Goal: Check status: Check status

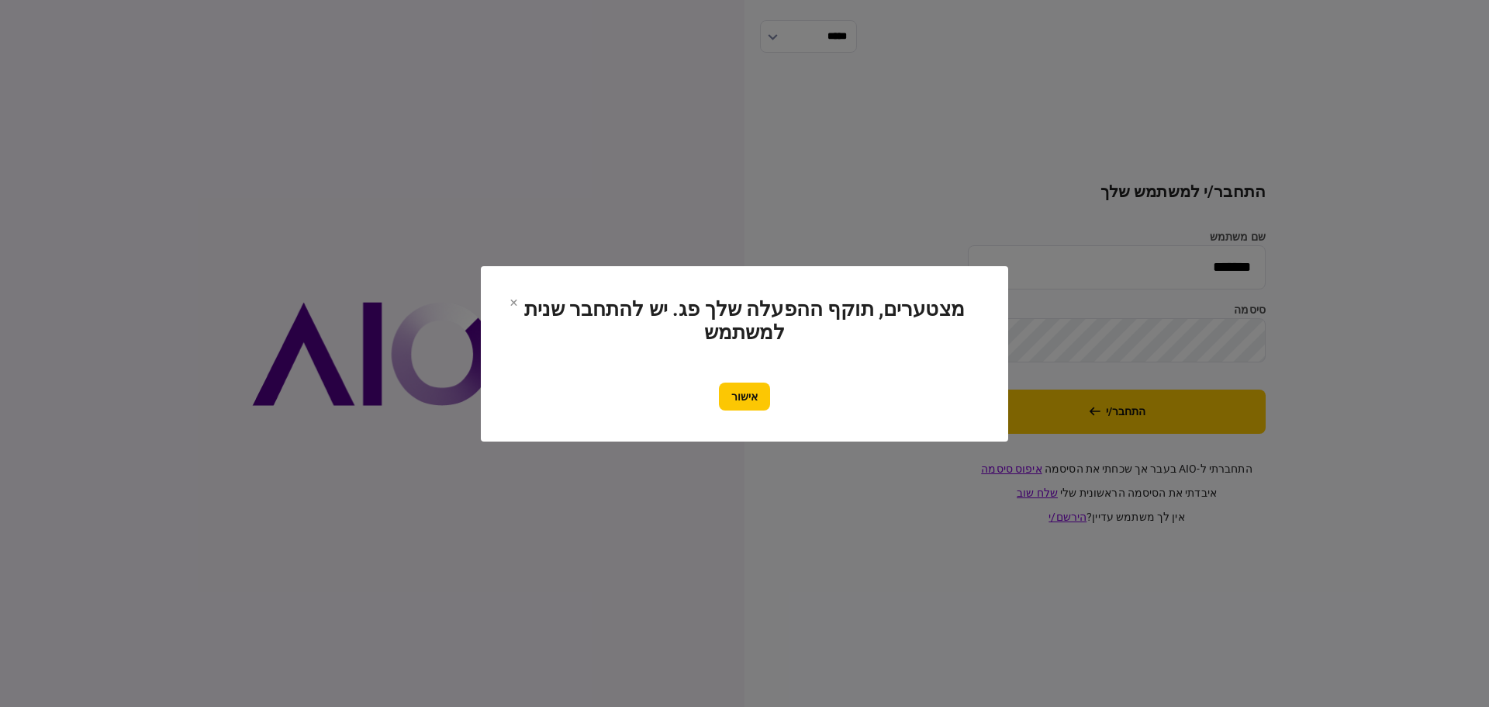
click at [733, 396] on button "אישור" at bounding box center [744, 396] width 51 height 28
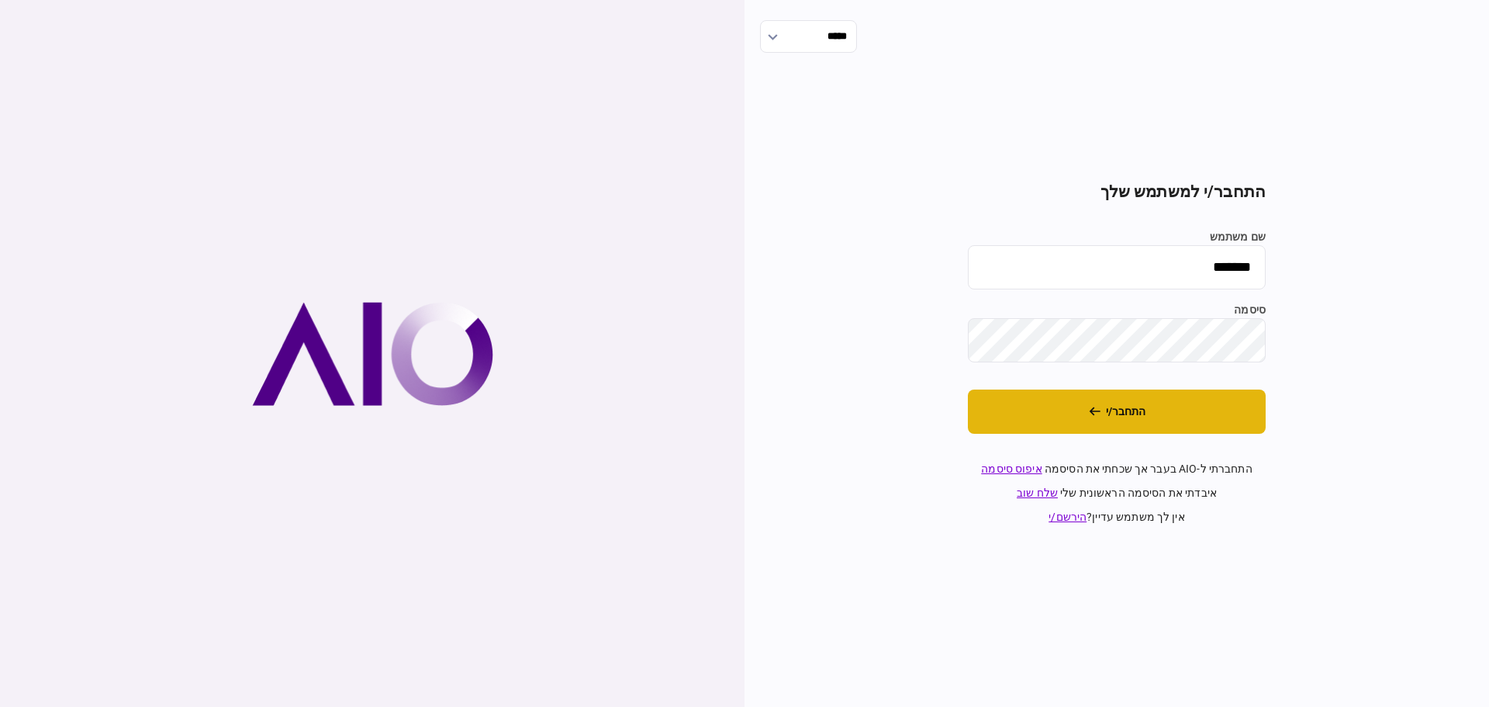
click at [1142, 410] on button "התחבר/י" at bounding box center [1117, 411] width 298 height 44
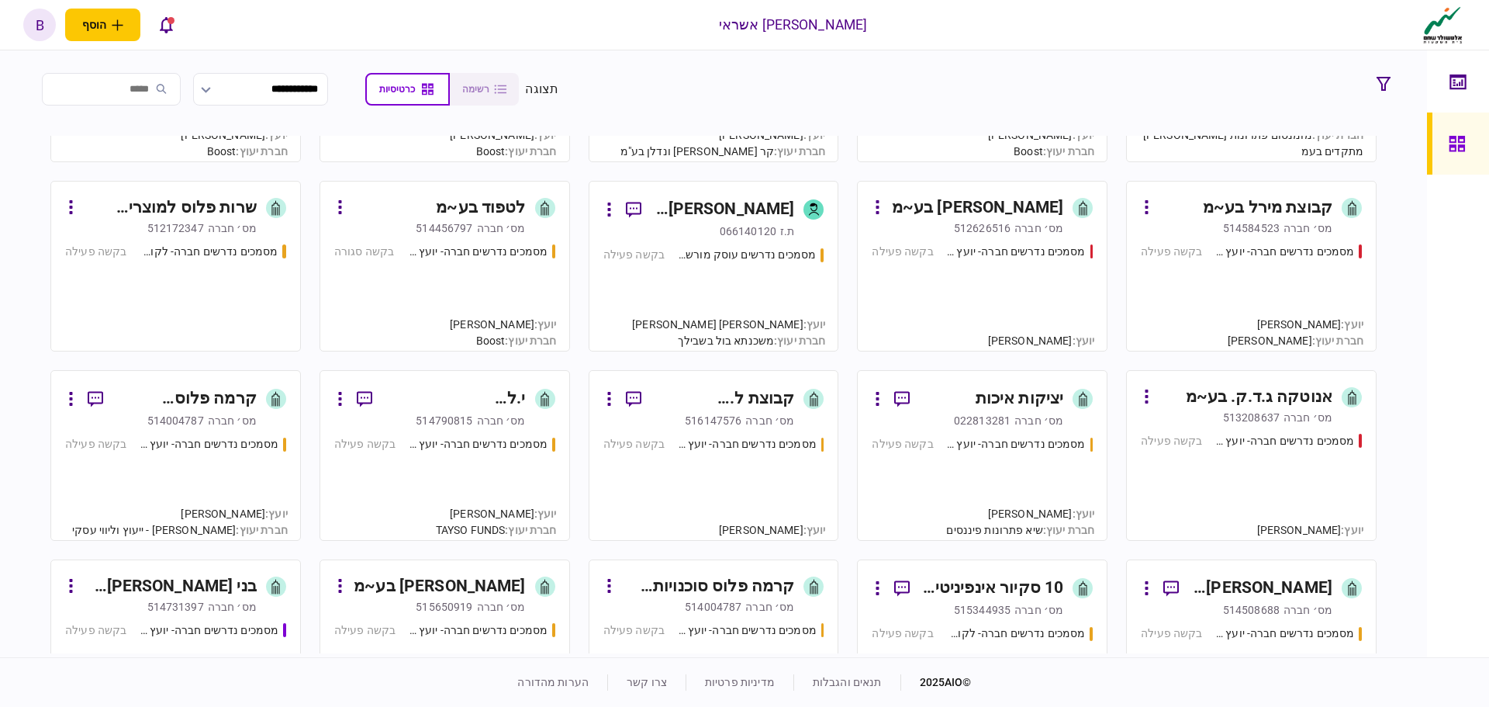
scroll to position [1629, 0]
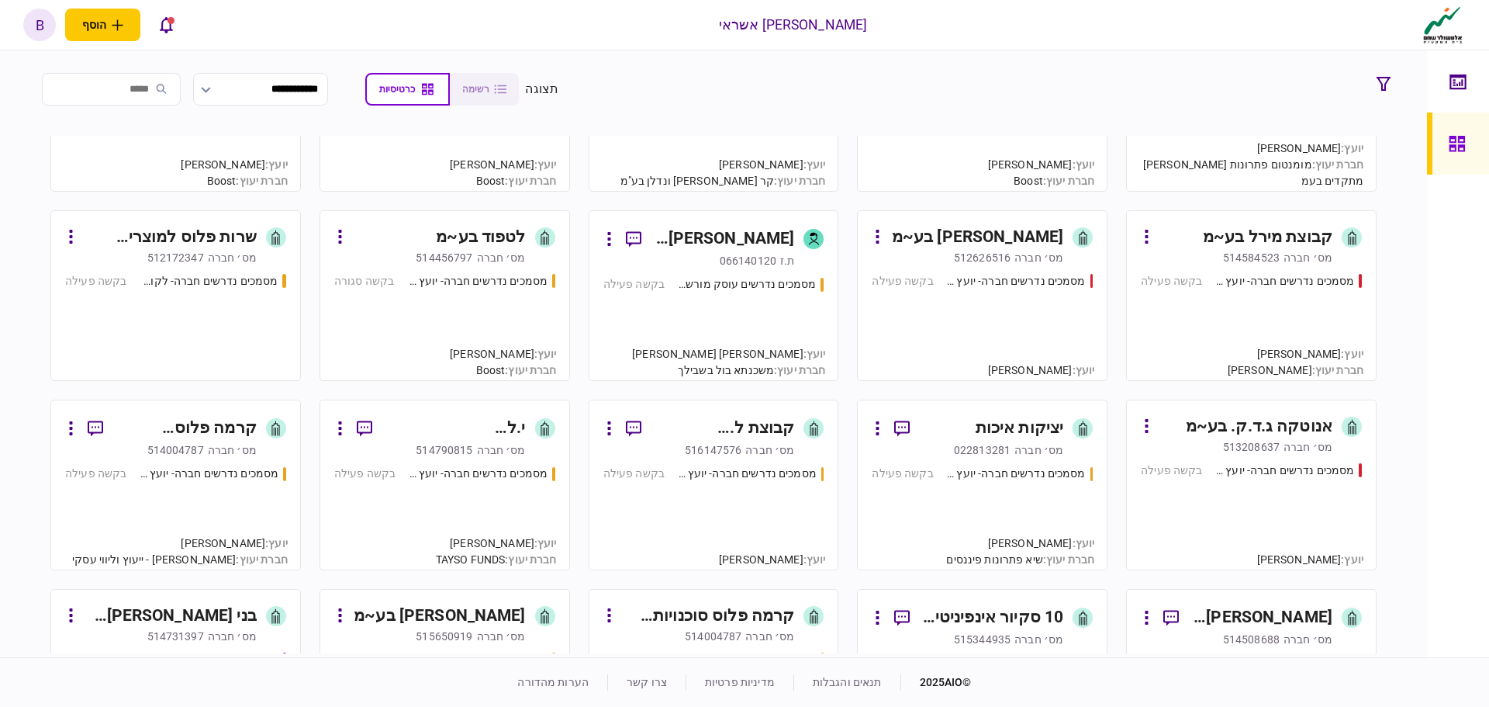
click at [1003, 496] on div "מסמכים נדרשים חברה- יועץ - תהליך חברה בקשה פעילה" at bounding box center [982, 510] width 221 height 90
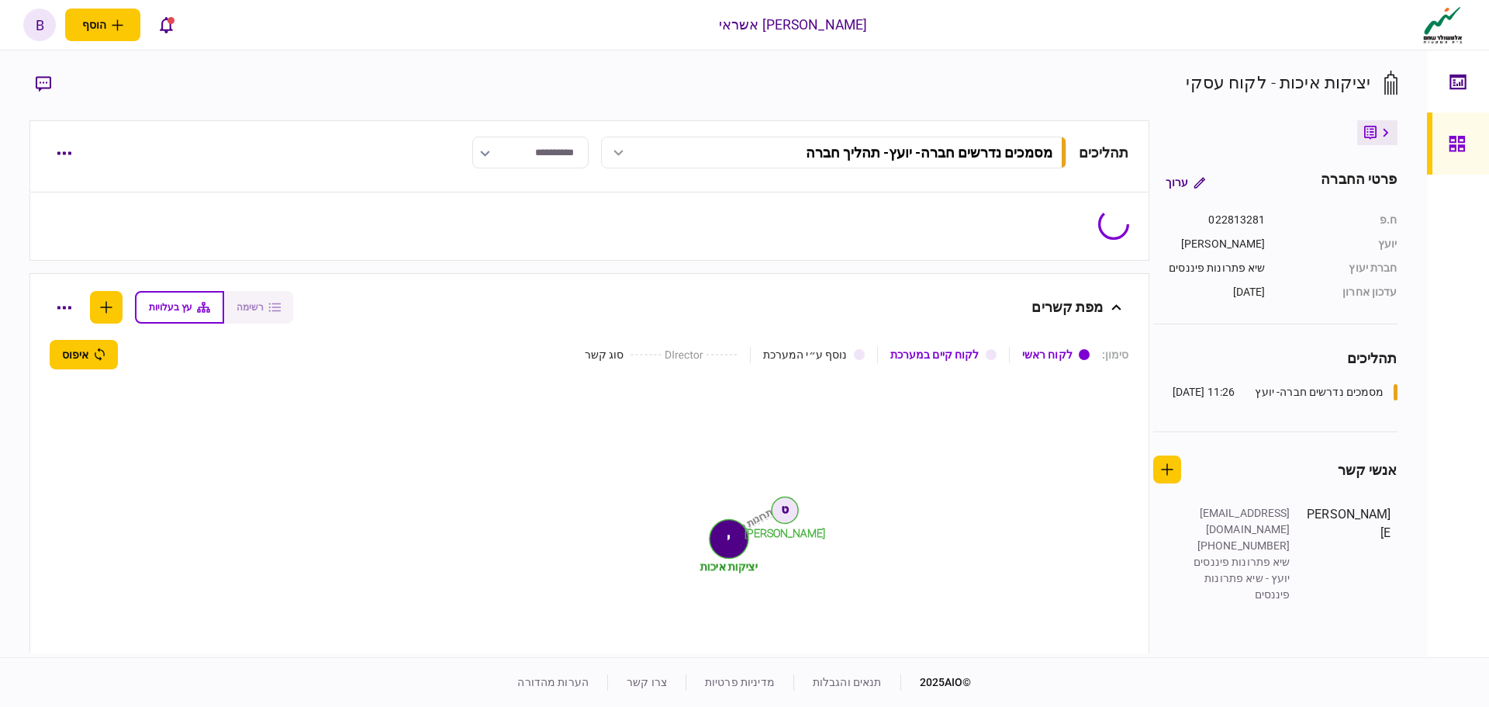
click at [510, 150] on input "**********" at bounding box center [530, 153] width 116 height 32
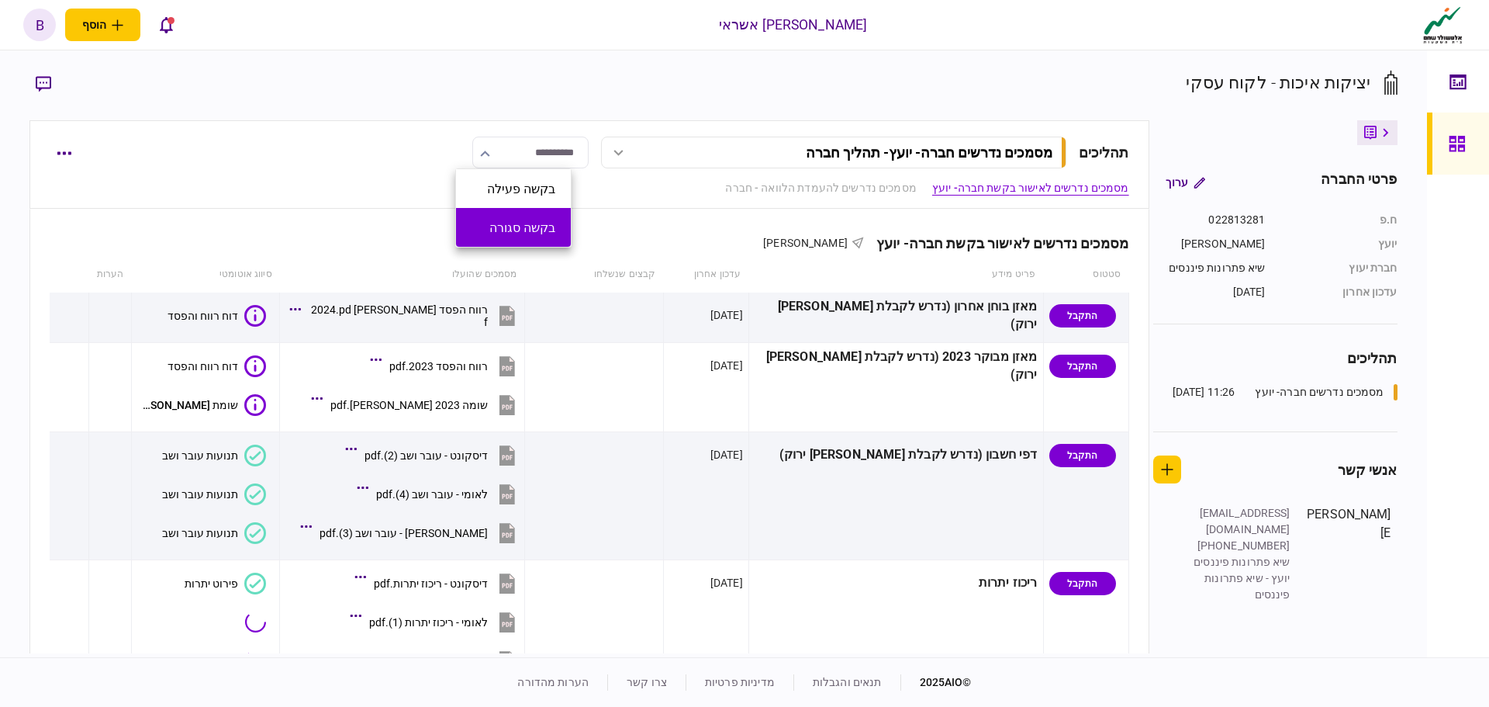
click at [526, 222] on button "בקשה סגורה" at bounding box center [514, 227] width 84 height 15
type input "**********"
click at [1468, 127] on div at bounding box center [1461, 143] width 25 height 62
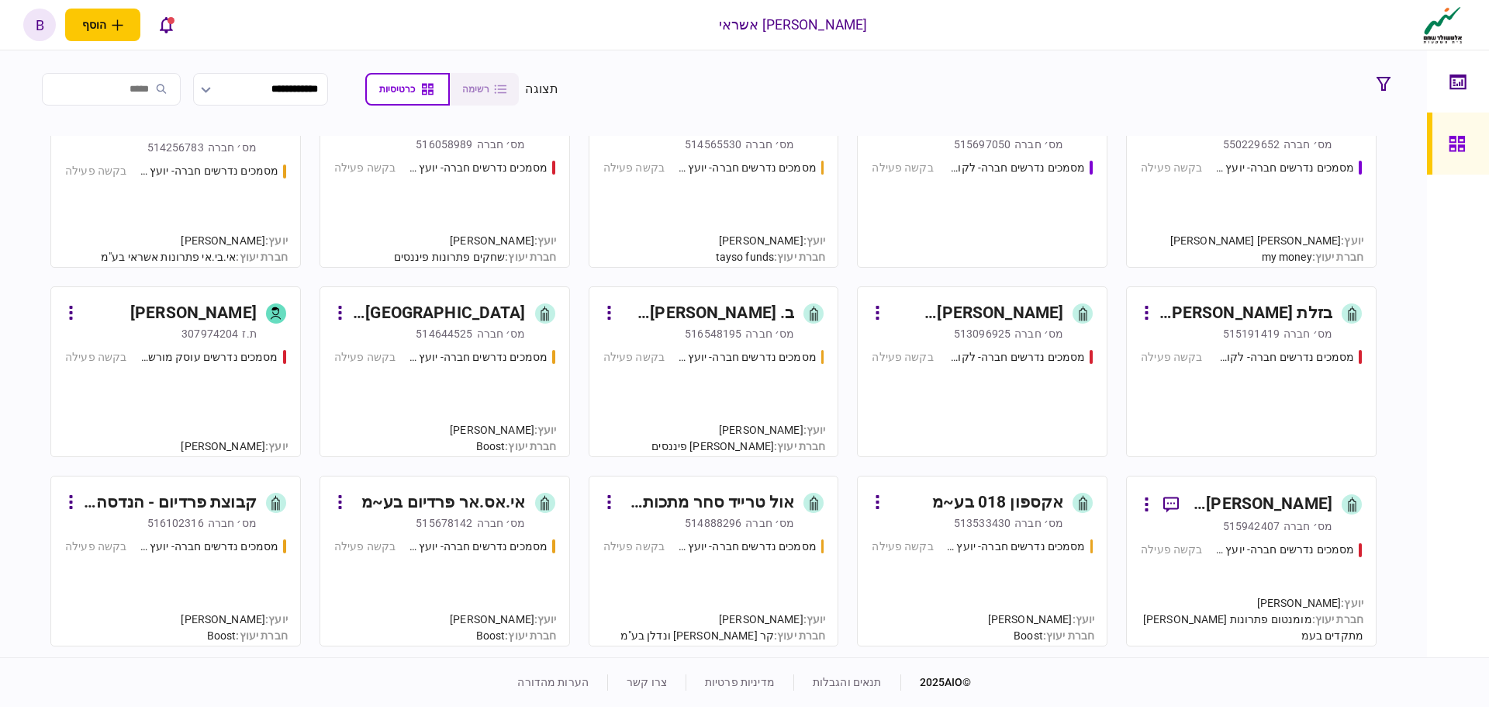
scroll to position [1241, 0]
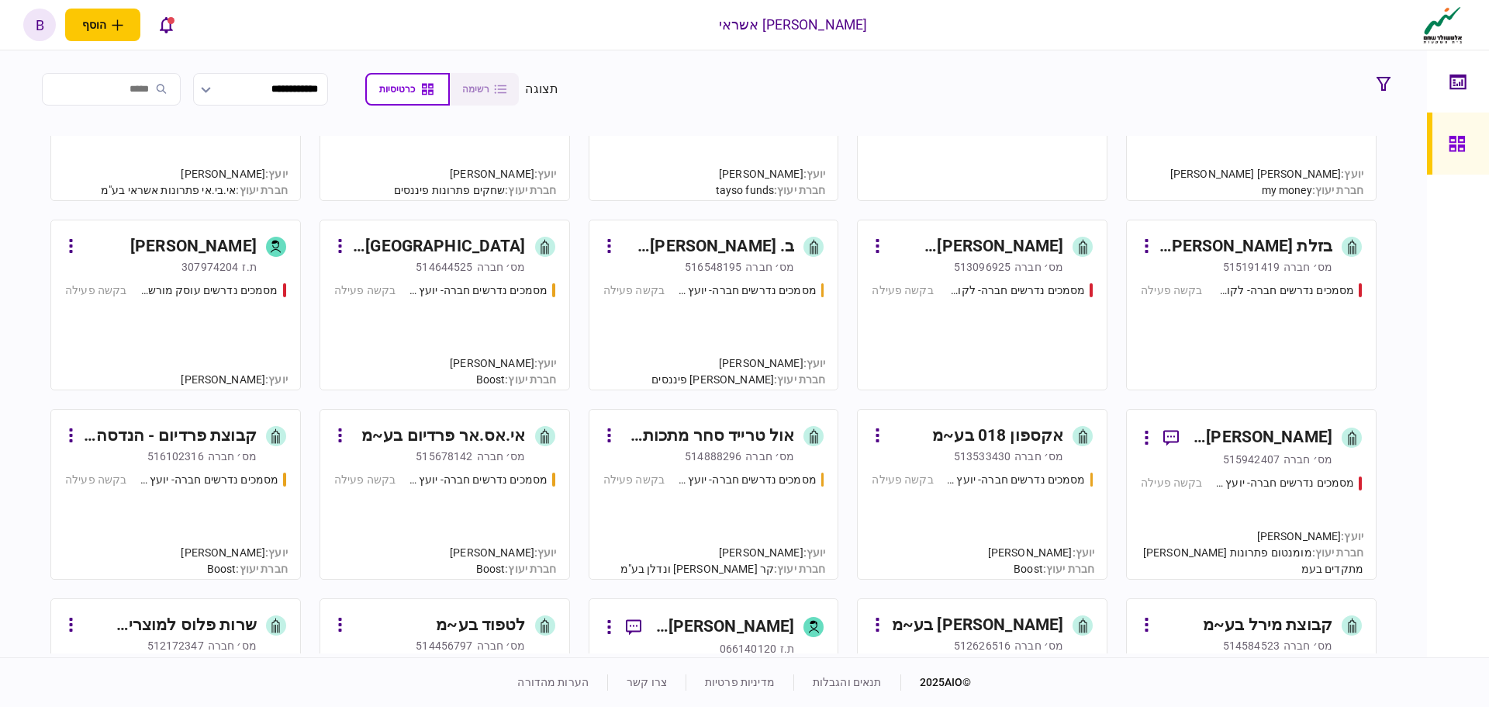
click at [421, 517] on div "מסמכים נדרשים חברה- יועץ - תהליך חברה בקשה פעילה" at bounding box center [444, 519] width 221 height 94
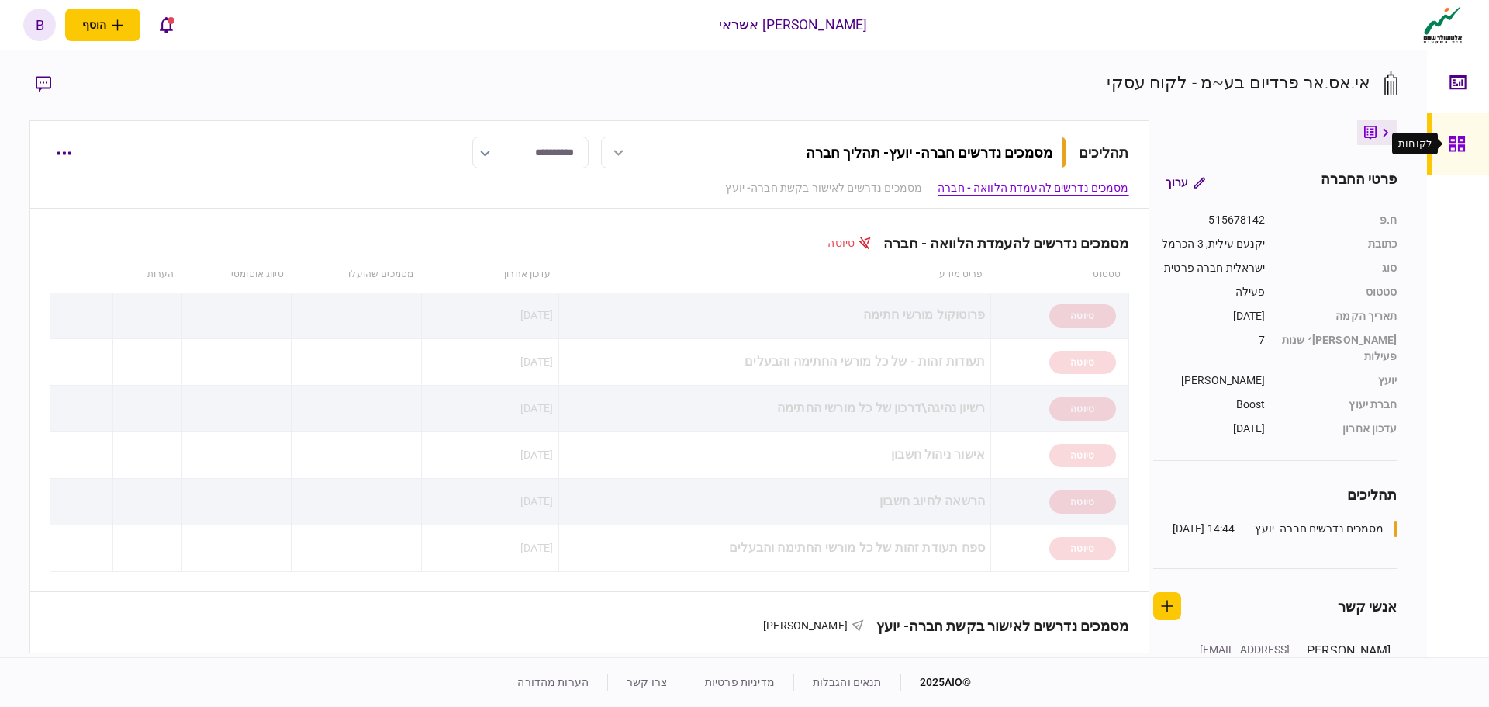
click at [1455, 154] on div at bounding box center [1461, 143] width 25 height 62
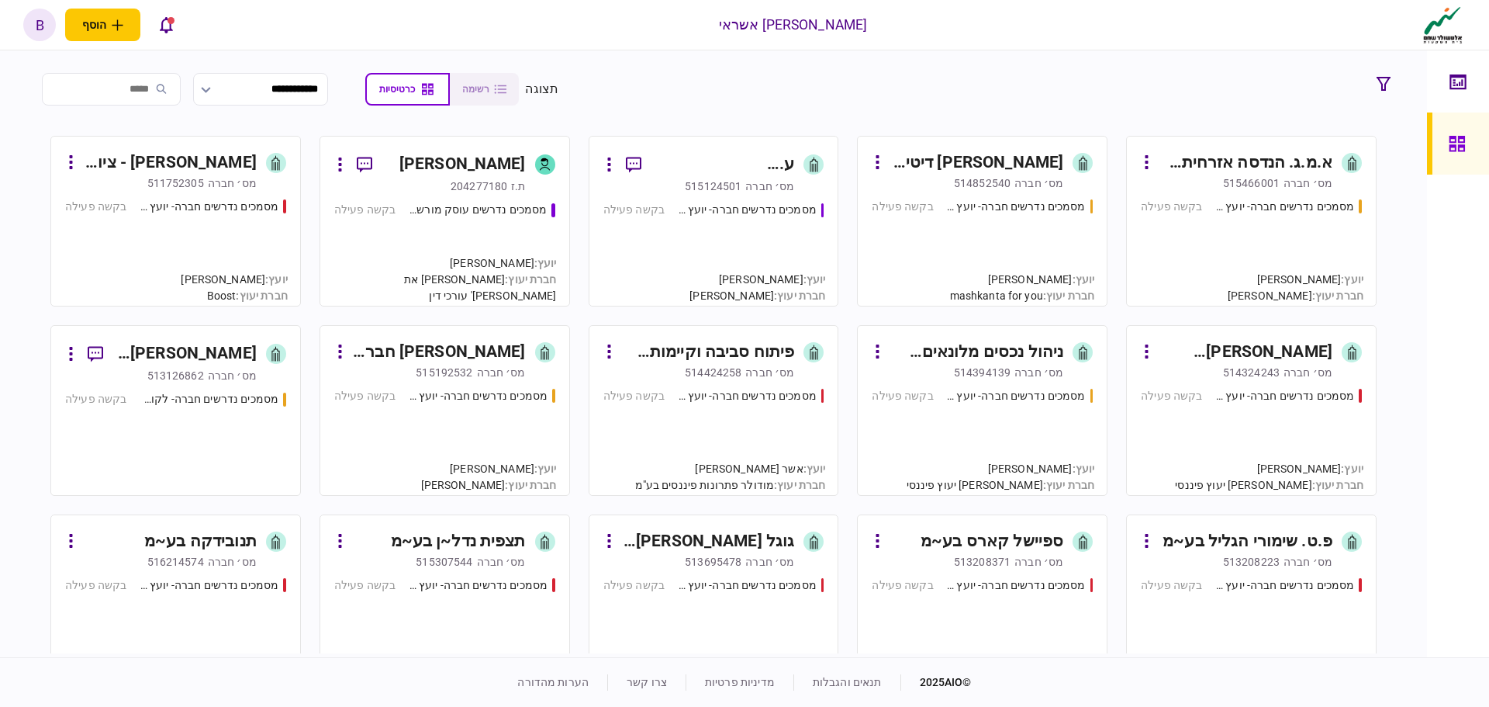
click at [968, 240] on div "מסמכים נדרשים חברה- יועץ - תהליך חברה בקשה פעילה" at bounding box center [982, 246] width 221 height 94
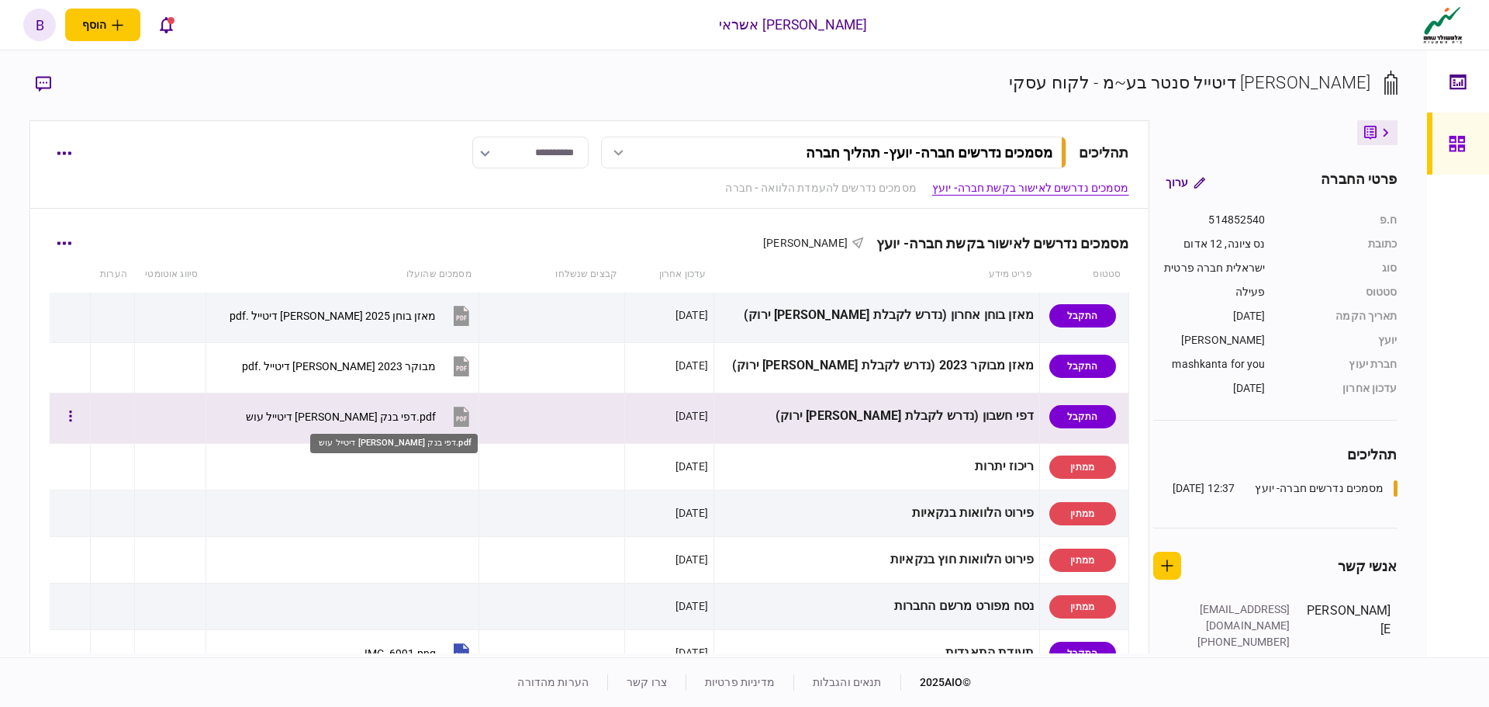
click at [388, 417] on div "‎⁨דפי בנק אור דיטייל עוש ⁩.pdf" at bounding box center [340, 416] width 192 height 12
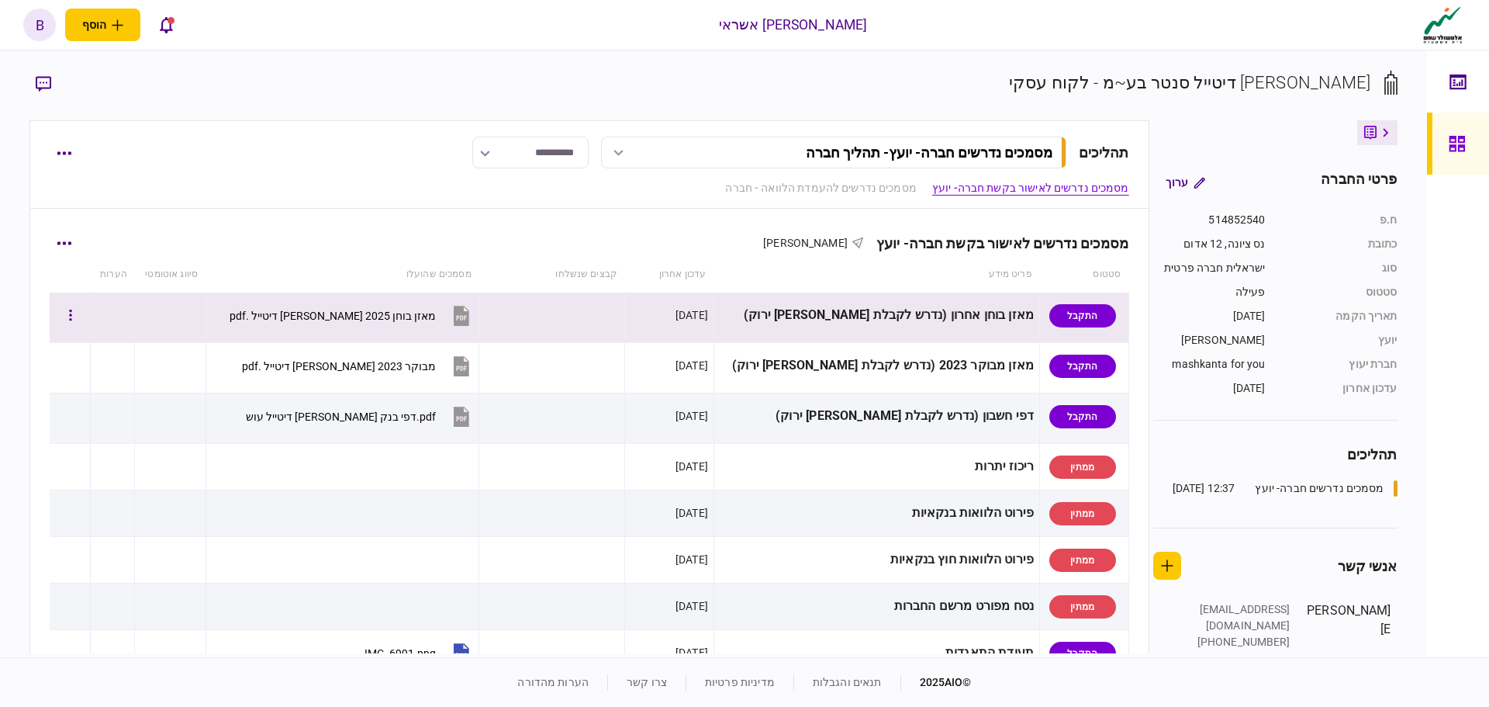
click at [376, 315] on div "מאזן בוחן 2025 אור דיטייל .pdf" at bounding box center [333, 315] width 206 height 12
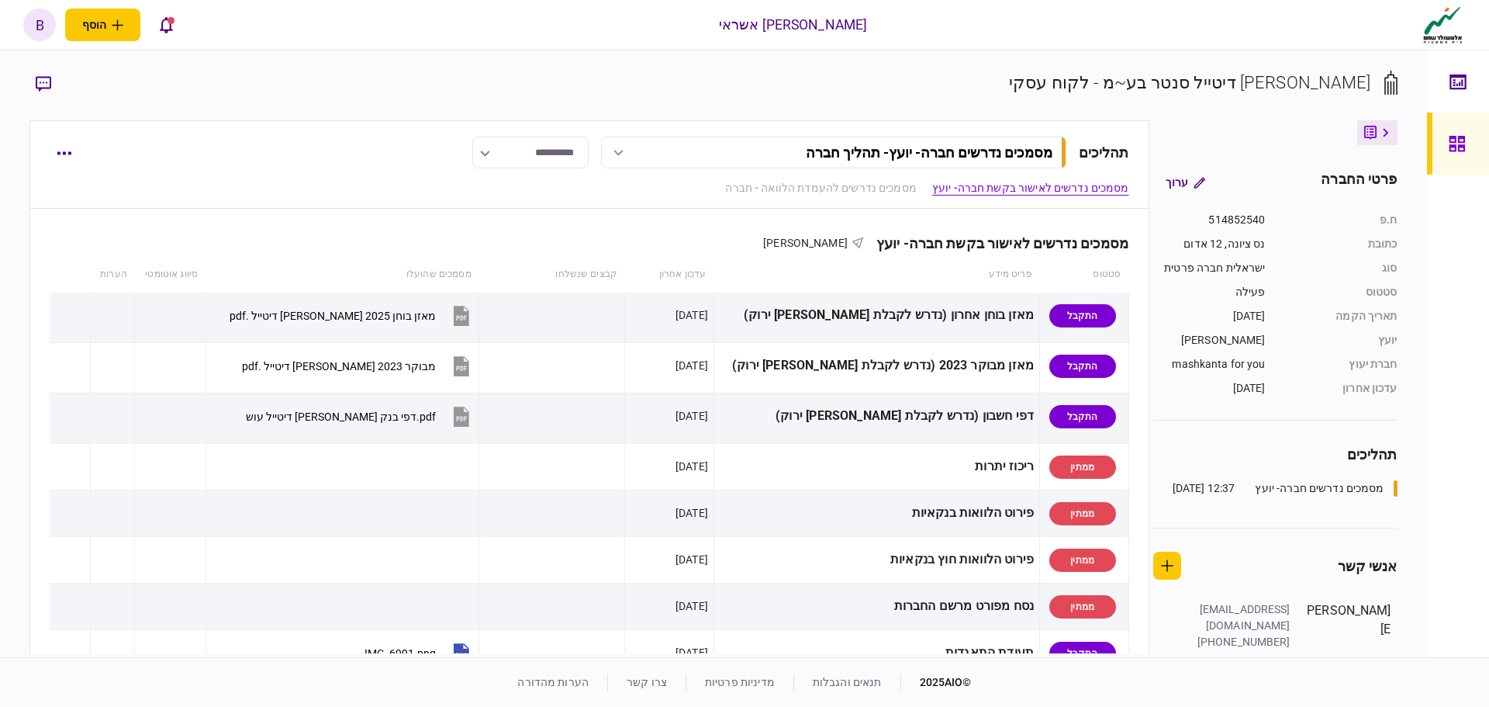
click at [1460, 148] on icon at bounding box center [1457, 144] width 17 height 18
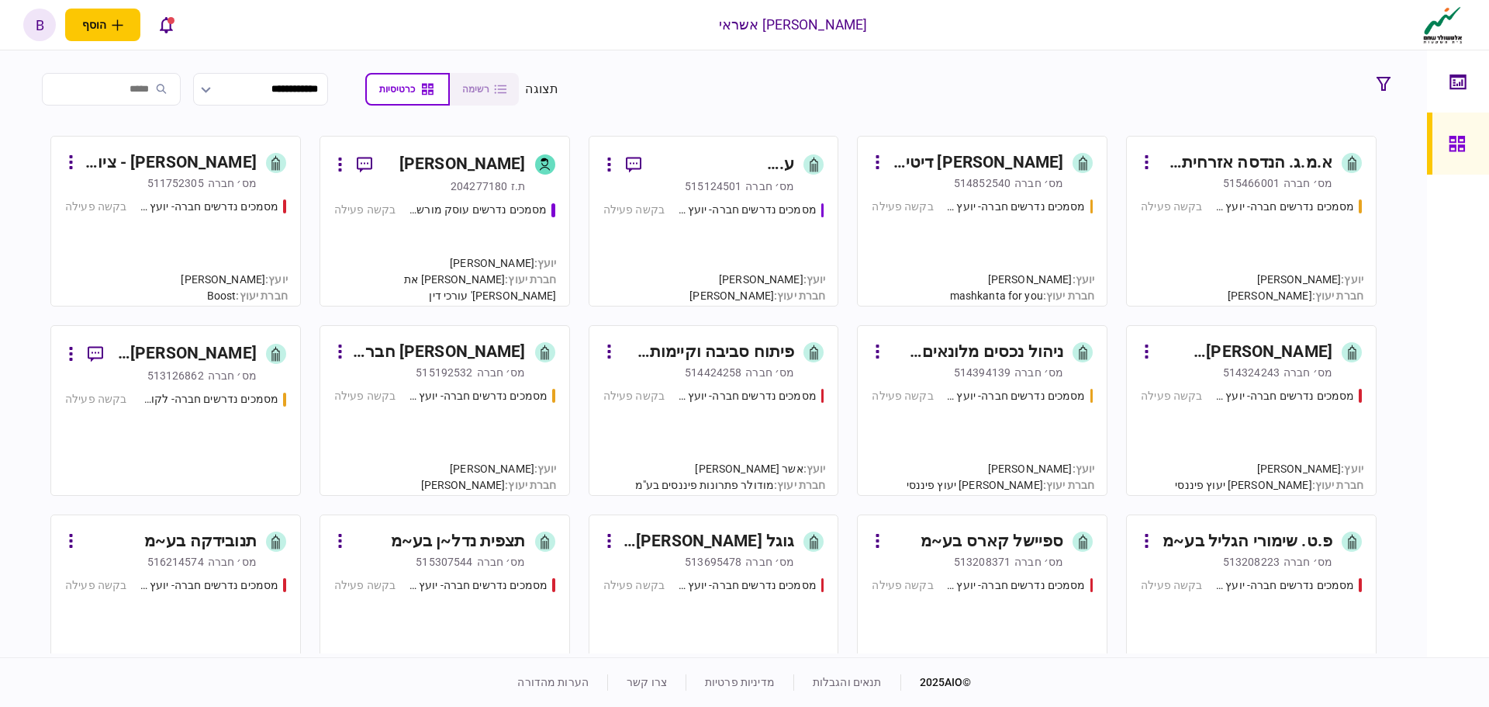
click at [691, 230] on div "מסמכים נדרשים חברה- יועץ - תהליך חברה בקשה פעילה" at bounding box center [713, 247] width 221 height 90
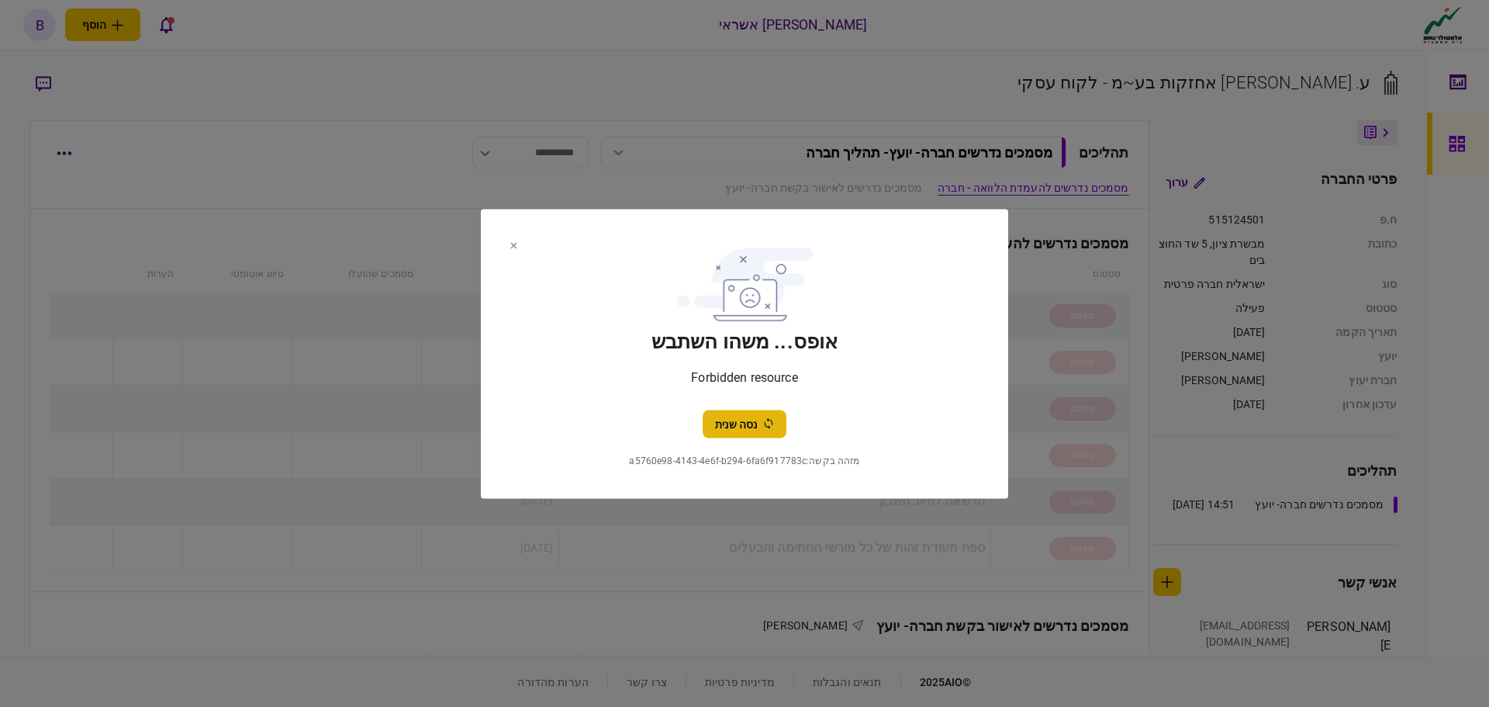
click at [752, 423] on button "נסה שנית" at bounding box center [745, 424] width 84 height 28
